Goal: Task Accomplishment & Management: Manage account settings

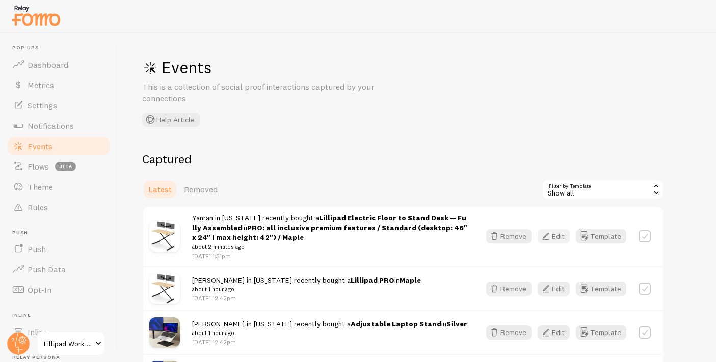
click at [559, 235] on button "Edit" at bounding box center [554, 236] width 32 height 14
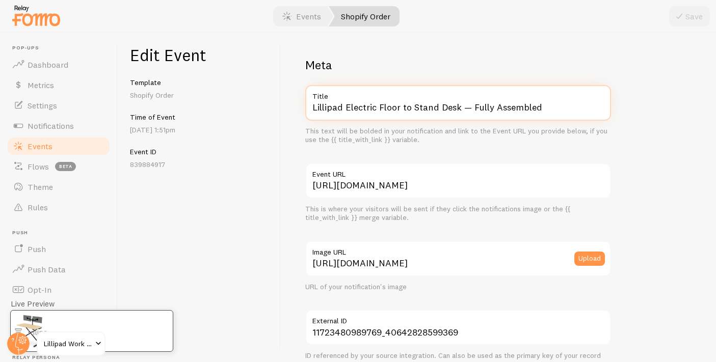
click at [438, 123] on div "Lillipad Electric Floor to Stand Desk — Fully Assembled Title This text will be…" at bounding box center [458, 115] width 306 height 60
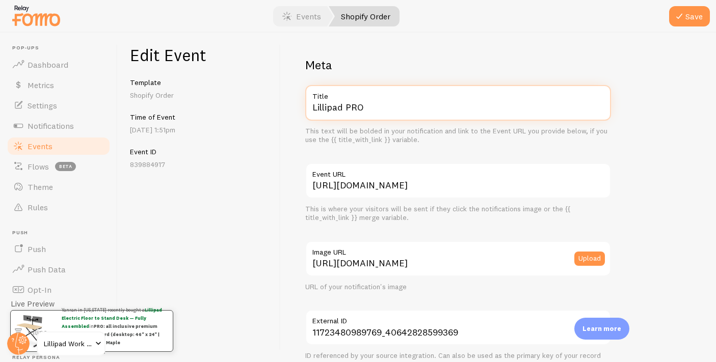
scroll to position [628, 0]
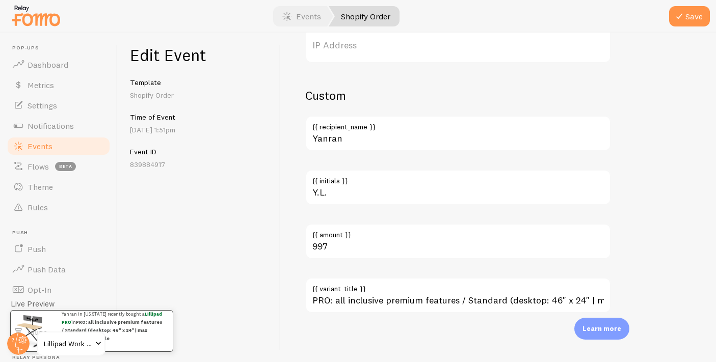
type input "Lillipad PRO"
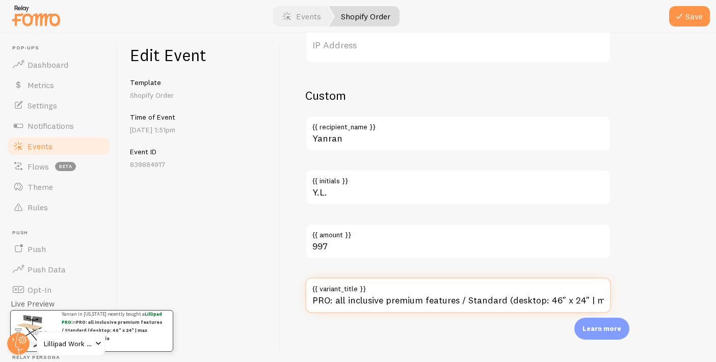
click at [398, 307] on input "PRO: all inclusive premium features / Standard (desktop: 46" x 24" | max height…" at bounding box center [458, 296] width 306 height 36
click at [397, 301] on input "PRO: all inclusive premium features / Standard (desktop: 46" x 24" | max height…" at bounding box center [458, 296] width 306 height 36
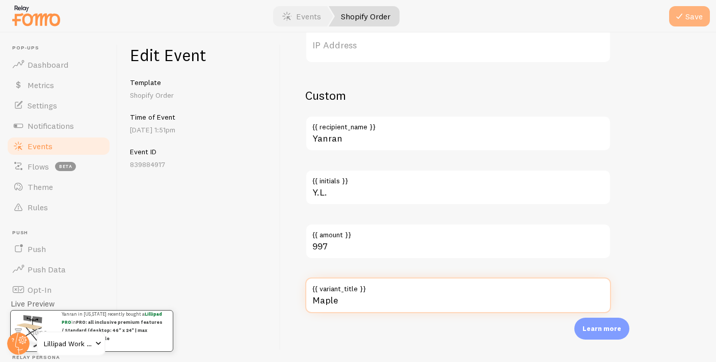
type input "Maple"
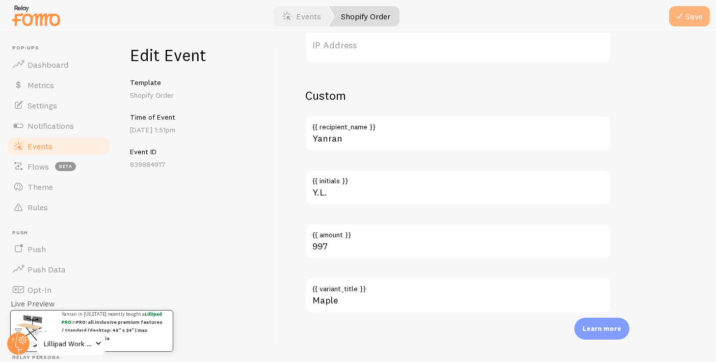
click at [695, 13] on button "Save" at bounding box center [689, 16] width 41 height 20
click at [688, 14] on button "Save" at bounding box center [689, 16] width 41 height 20
